Goal: Navigation & Orientation: Find specific page/section

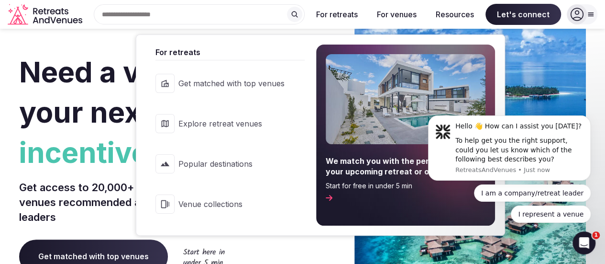
click at [210, 82] on span "Get matched with top venues" at bounding box center [231, 83] width 106 height 11
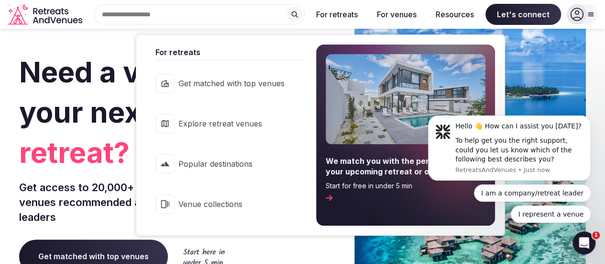
click at [234, 122] on span "Explore retreat venues" at bounding box center [231, 123] width 106 height 11
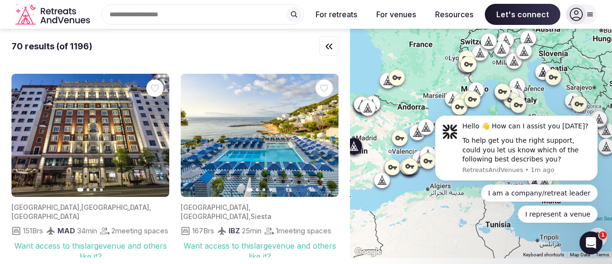
scroll to position [2918, 0]
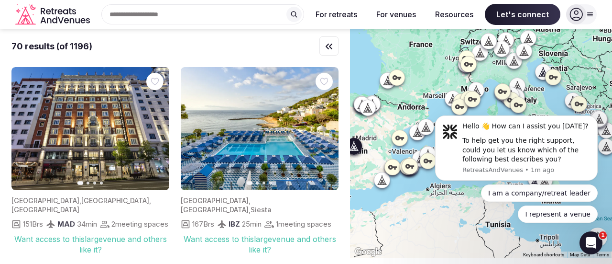
click at [151, 121] on button "Next slide" at bounding box center [155, 128] width 15 height 15
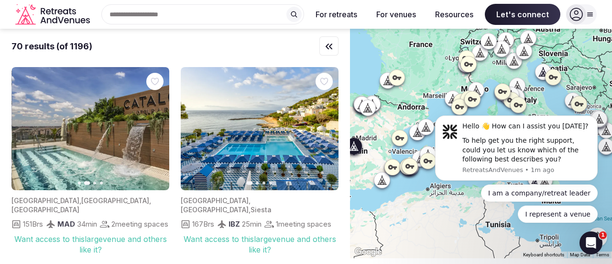
click at [151, 121] on button "Next slide" at bounding box center [155, 128] width 15 height 15
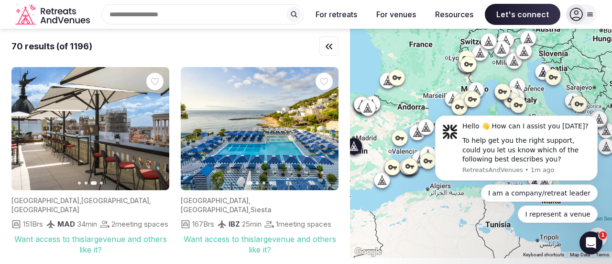
click at [21, 121] on button "Previous slide" at bounding box center [24, 128] width 15 height 15
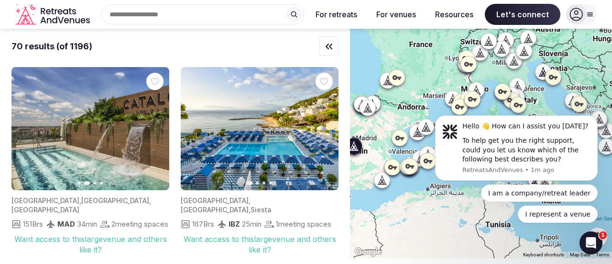
click at [23, 124] on icon "button" at bounding box center [25, 128] width 8 height 8
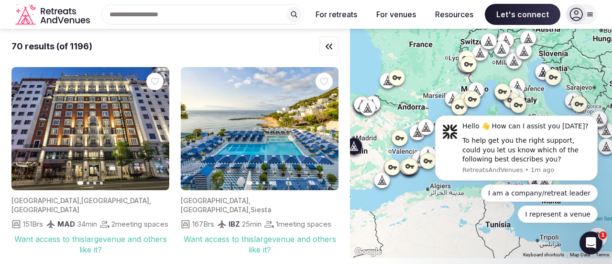
click at [155, 124] on icon "button" at bounding box center [156, 128] width 8 height 8
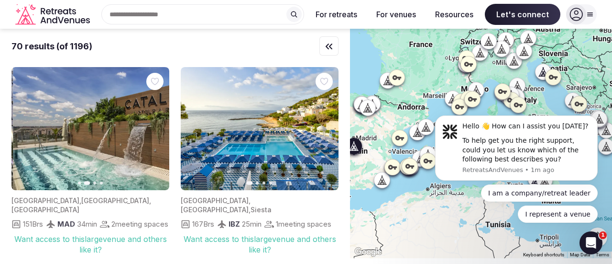
click at [155, 124] on icon "button" at bounding box center [156, 128] width 8 height 8
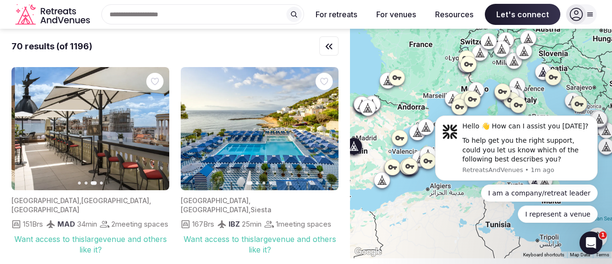
click at [155, 124] on icon "button" at bounding box center [156, 128] width 8 height 8
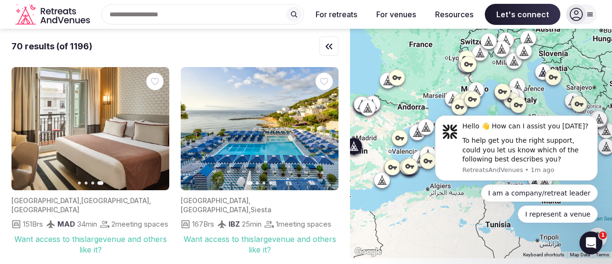
click at [26, 125] on icon "button" at bounding box center [24, 128] width 4 height 7
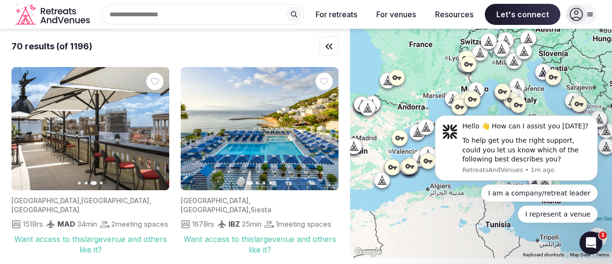
click at [28, 124] on icon "button" at bounding box center [25, 128] width 8 height 8
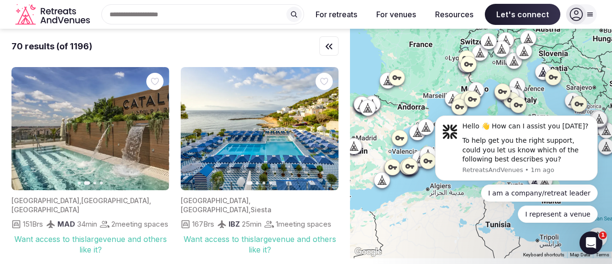
click at [28, 124] on icon "button" at bounding box center [25, 128] width 8 height 8
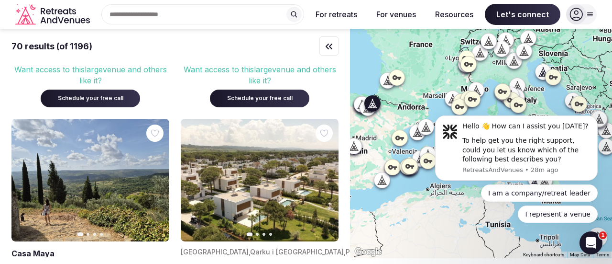
scroll to position [2248, 0]
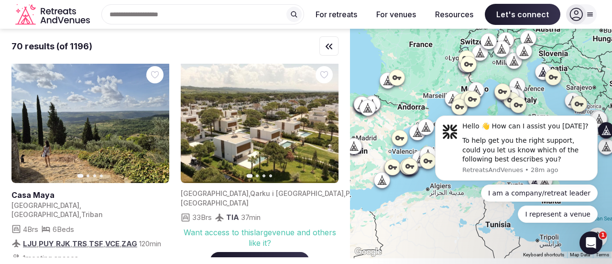
click at [325, 114] on button "Next slide" at bounding box center [325, 121] width 15 height 15
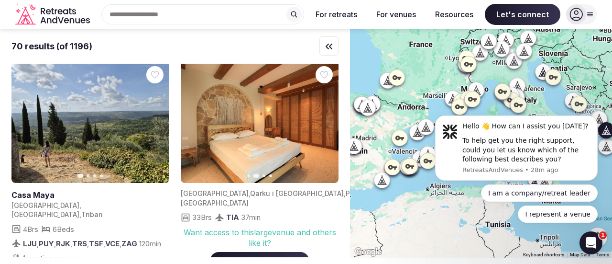
click at [325, 114] on button "Next slide" at bounding box center [325, 121] width 15 height 15
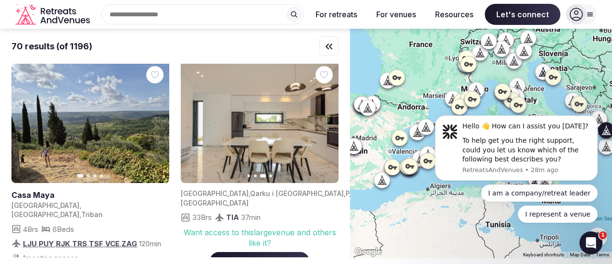
click at [325, 114] on button "Next slide" at bounding box center [325, 121] width 15 height 15
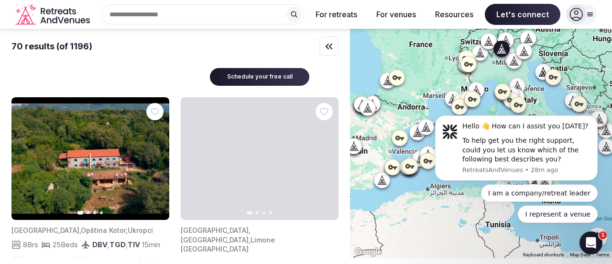
scroll to position [0, 0]
